Goal: Check status: Check status

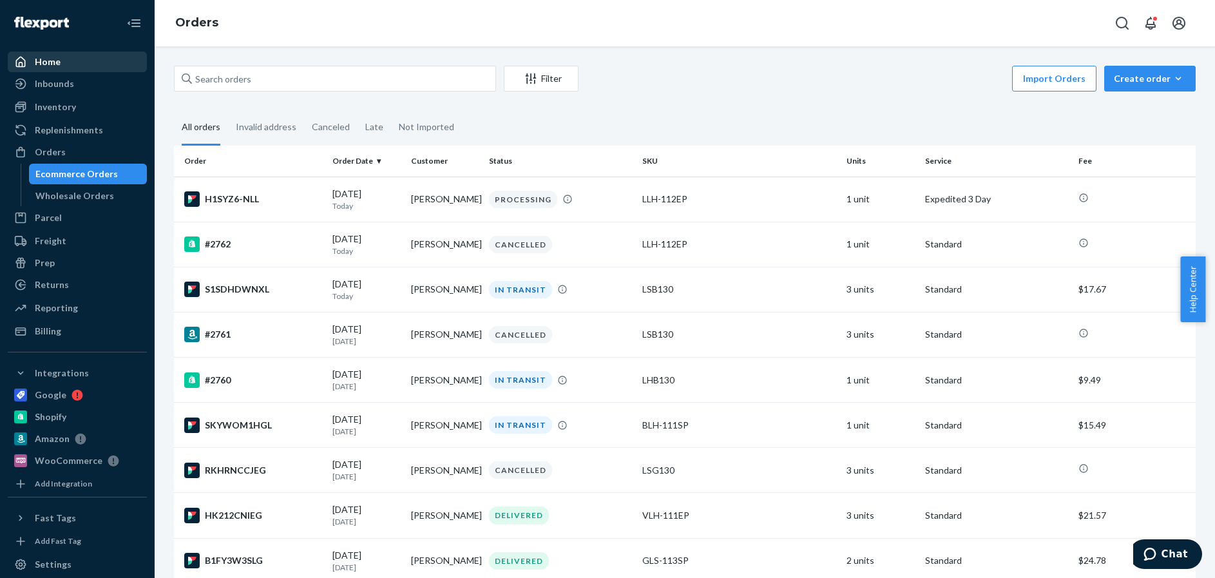
click at [52, 62] on div "Home" at bounding box center [48, 61] width 26 height 13
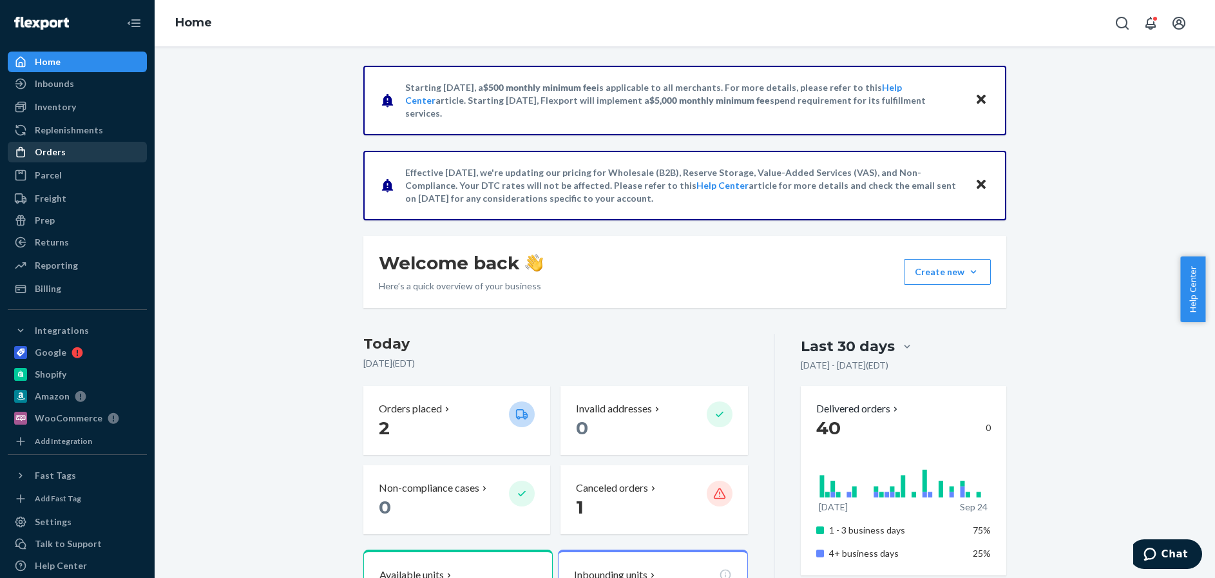
click at [46, 153] on div "Orders" at bounding box center [50, 152] width 31 height 13
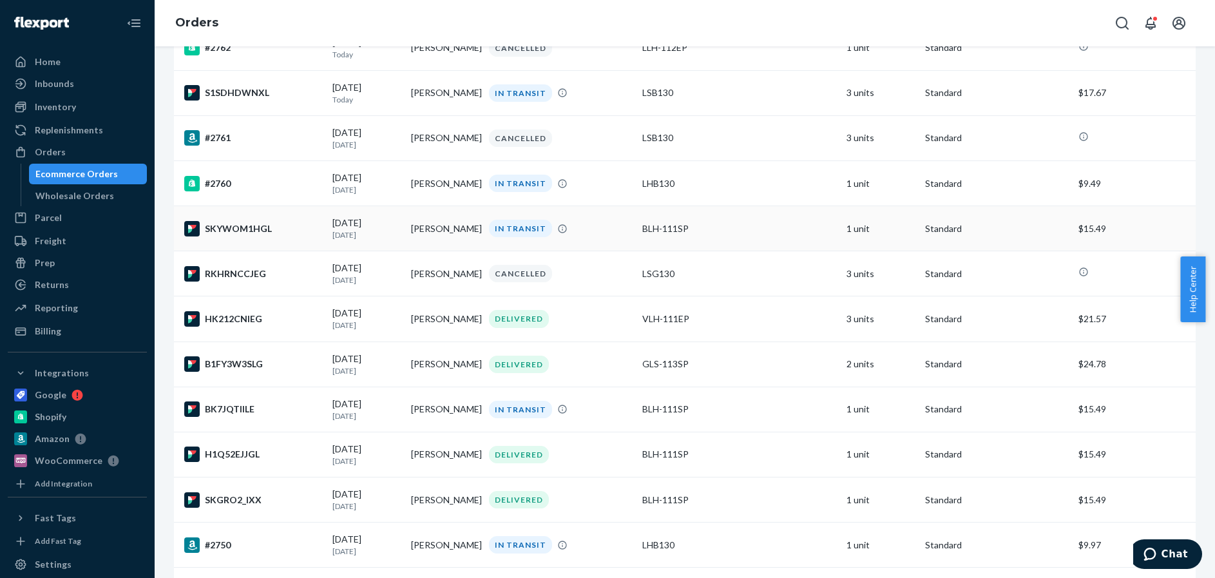
scroll to position [258, 0]
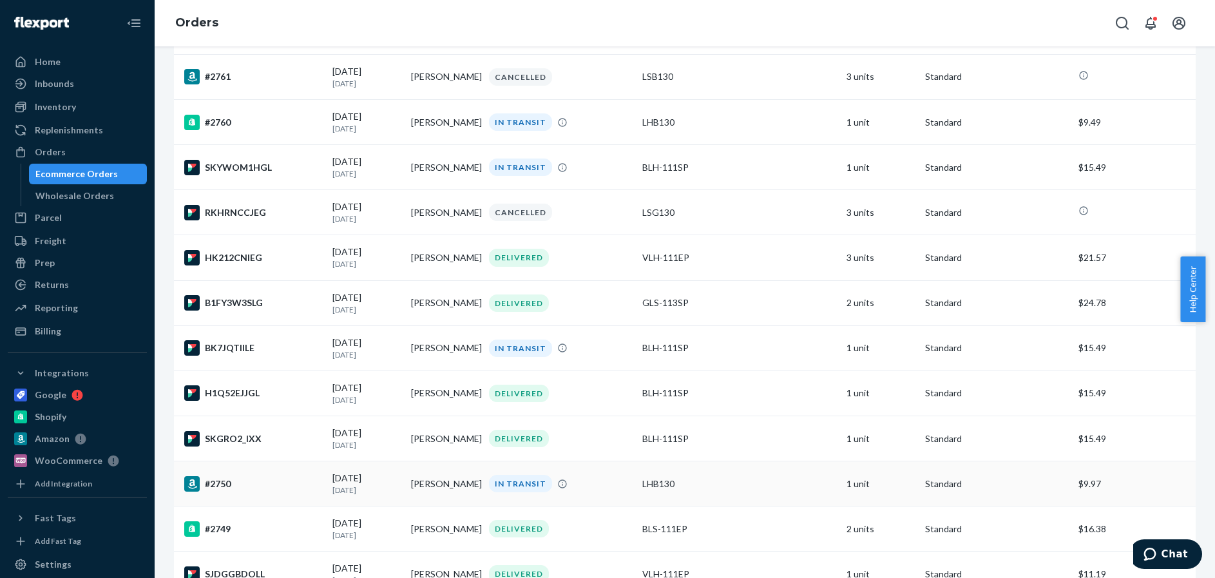
click at [286, 491] on div "#2750" at bounding box center [253, 483] width 138 height 15
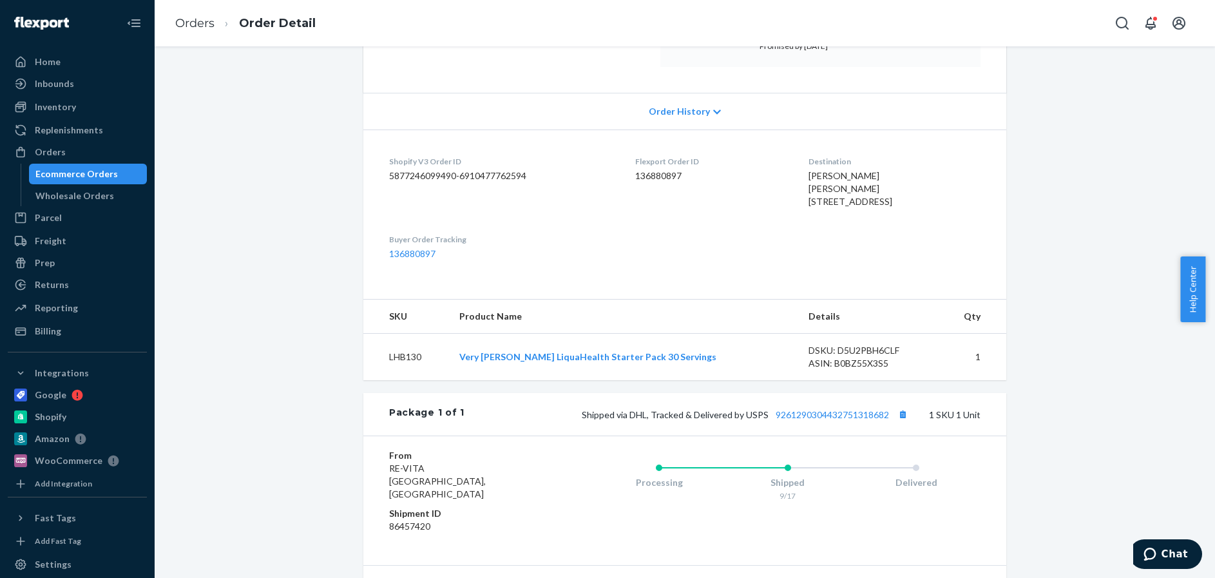
scroll to position [362, 0]
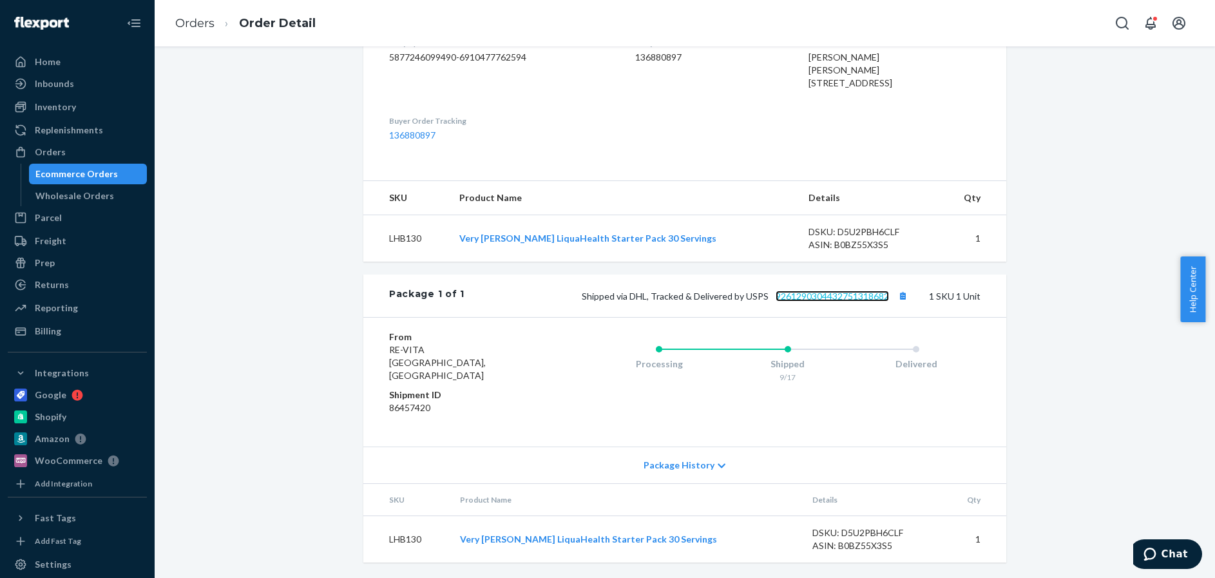
click at [828, 301] on link "9261290304432751318682" at bounding box center [831, 295] width 113 height 11
click at [50, 149] on div "Orders" at bounding box center [50, 152] width 31 height 13
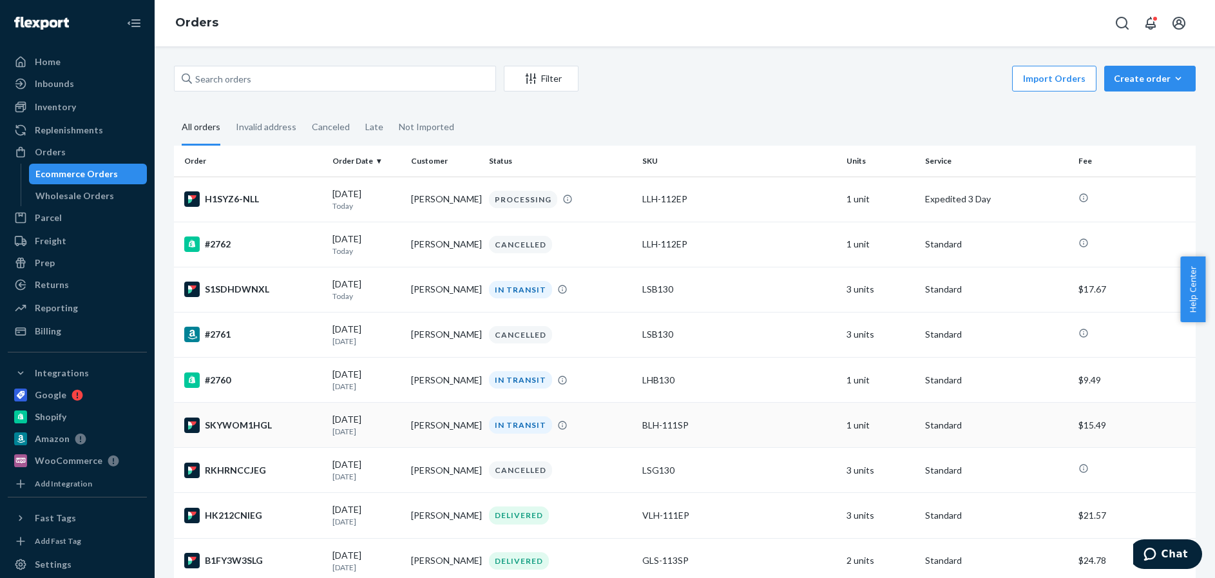
click at [301, 433] on div "SKYWOM1HGL" at bounding box center [253, 424] width 138 height 15
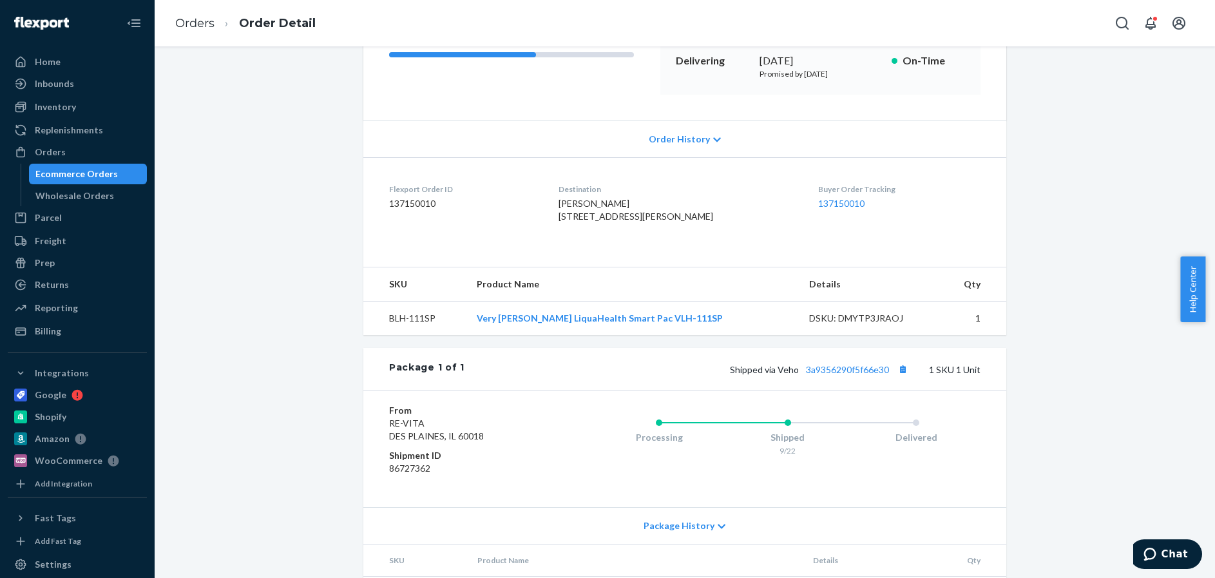
scroll to position [258, 0]
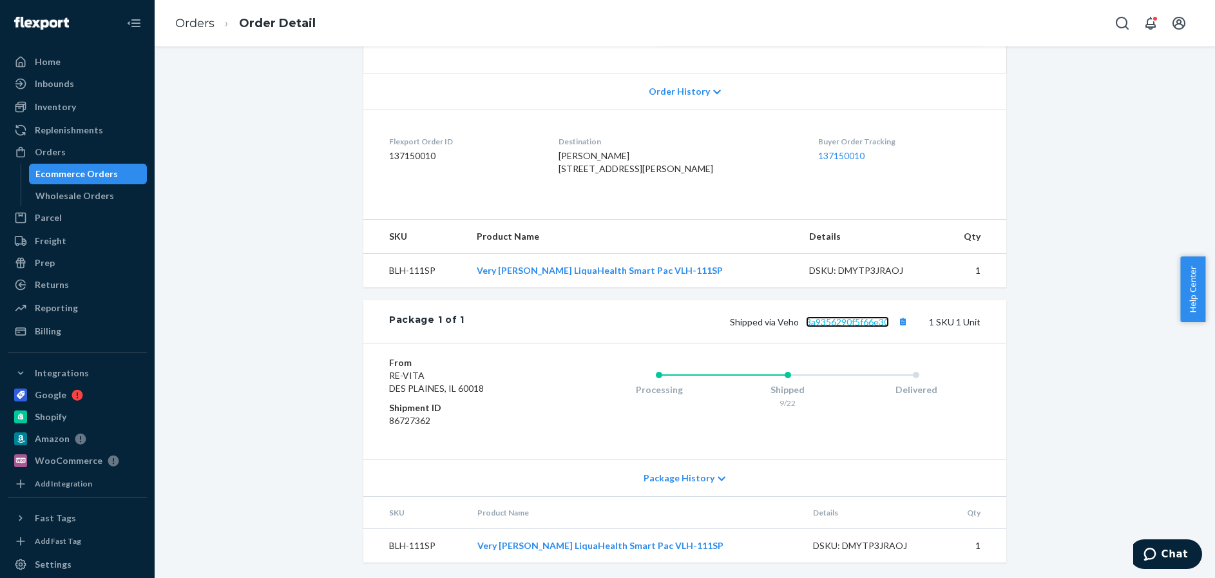
click at [855, 327] on link "3a9356290f5f66e30" at bounding box center [847, 321] width 83 height 11
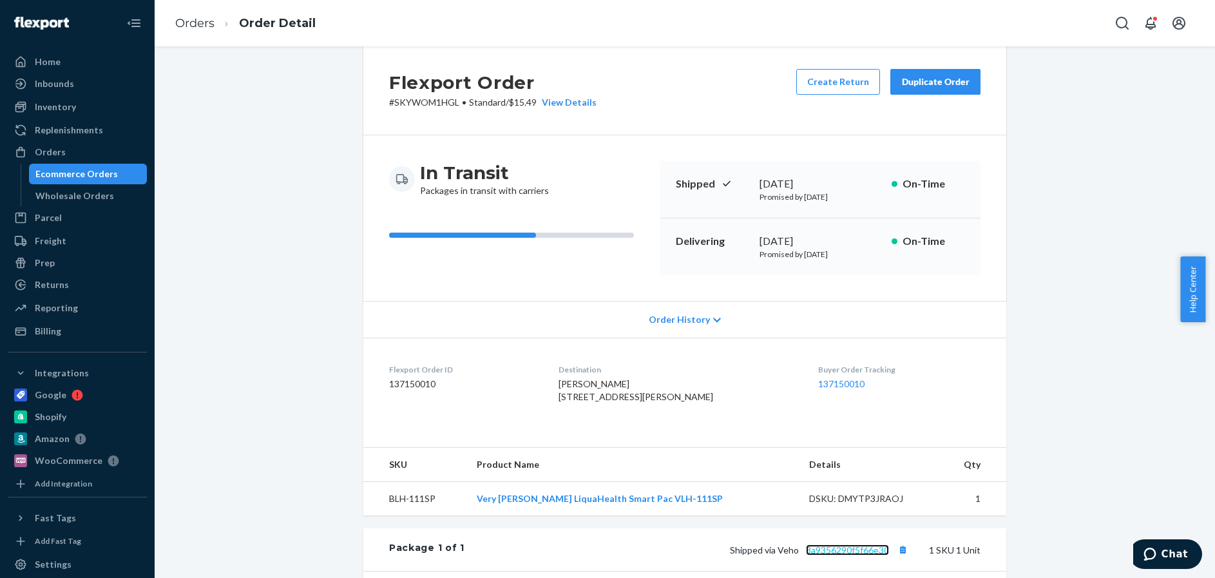
scroll to position [0, 0]
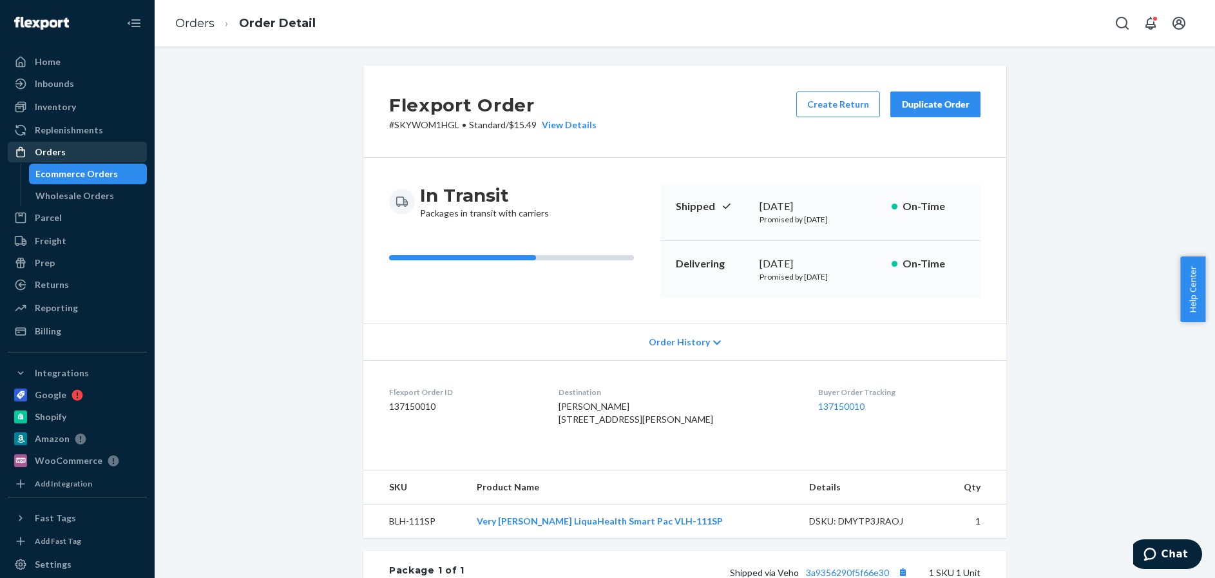
click at [52, 153] on div "Orders" at bounding box center [50, 152] width 31 height 13
